Goal: Entertainment & Leisure: Consume media (video, audio)

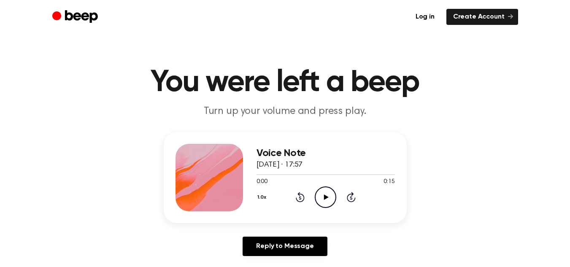
click at [323, 201] on icon "Play Audio" at bounding box center [326, 197] width 22 height 22
click at [326, 197] on icon at bounding box center [326, 196] width 5 height 5
click at [330, 203] on icon "Play Audio" at bounding box center [326, 197] width 22 height 22
click at [333, 200] on icon "Pause Audio" at bounding box center [326, 197] width 22 height 22
click at [324, 198] on icon at bounding box center [326, 196] width 5 height 5
